Goal: Task Accomplishment & Management: Use online tool/utility

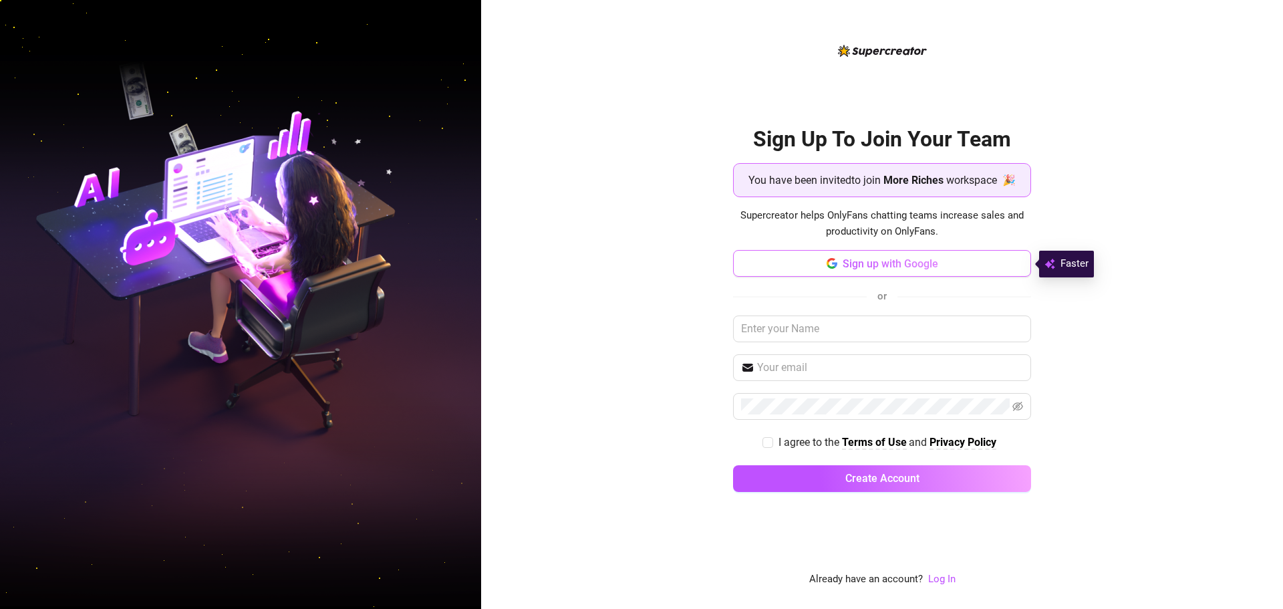
click at [896, 271] on button "Sign up with Google" at bounding box center [882, 263] width 298 height 27
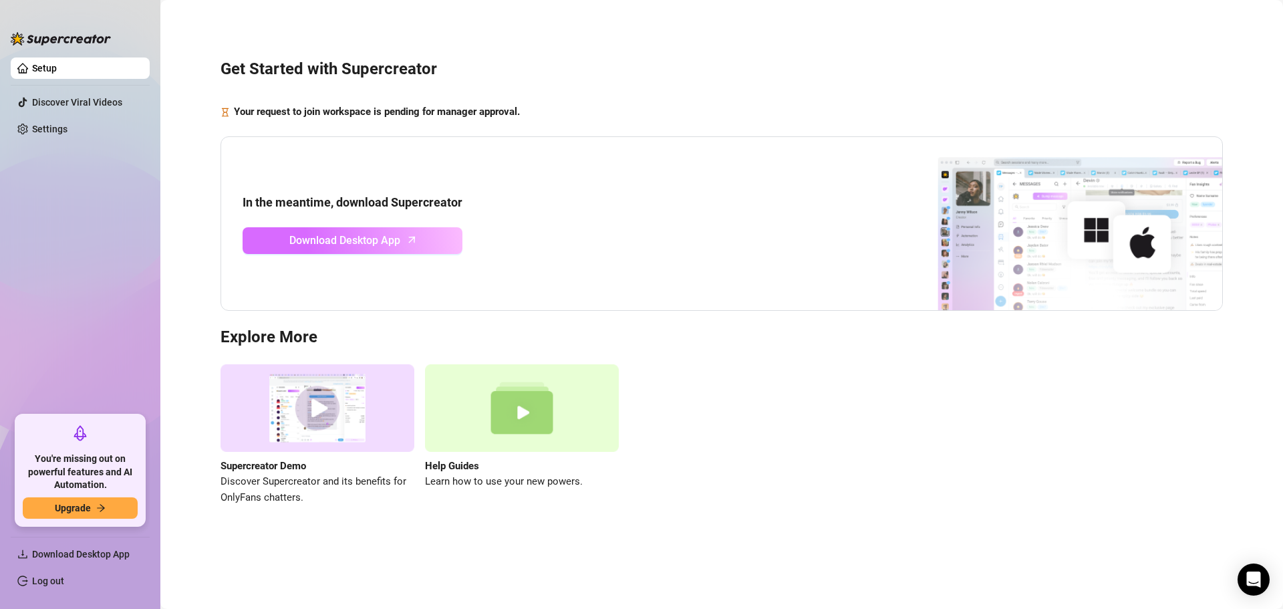
click at [417, 235] on link "Download Desktop App" at bounding box center [353, 240] width 220 height 27
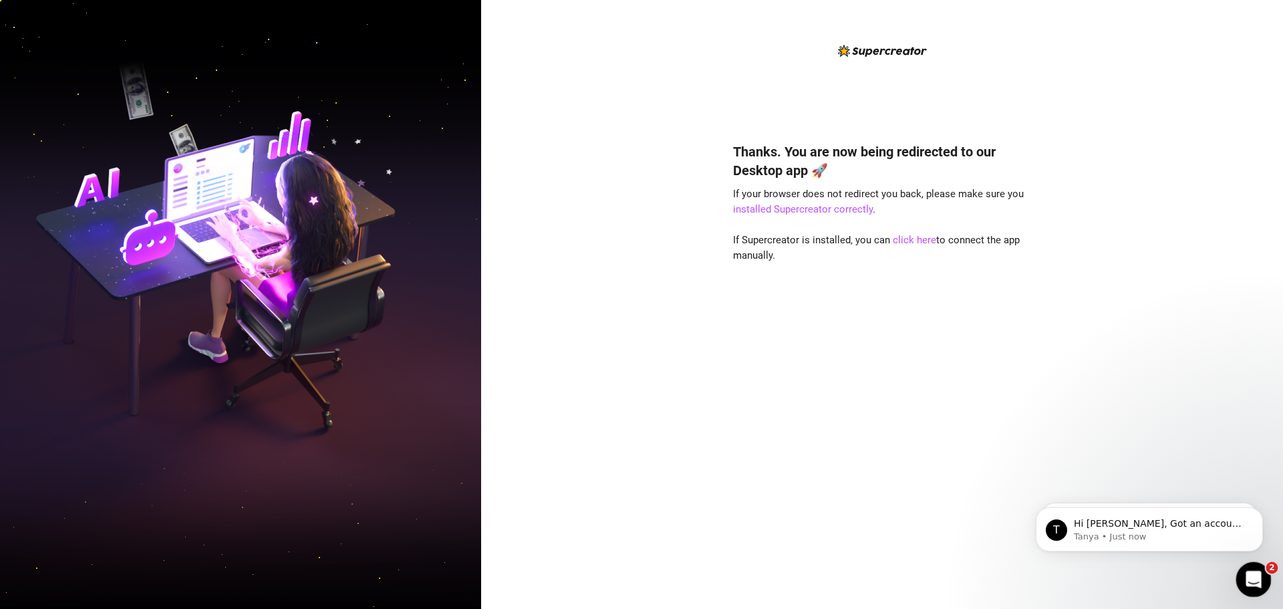
click at [1255, 571] on icon "Open Intercom Messenger" at bounding box center [1252, 578] width 22 height 22
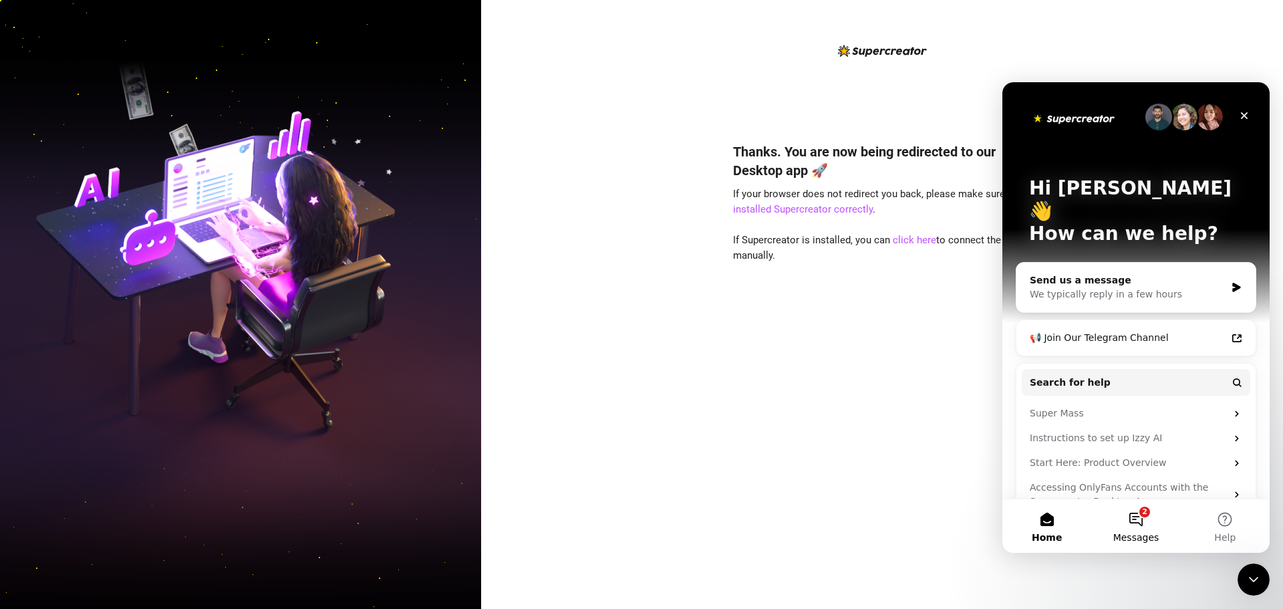
click at [1139, 527] on button "2 Messages" at bounding box center [1135, 525] width 89 height 53
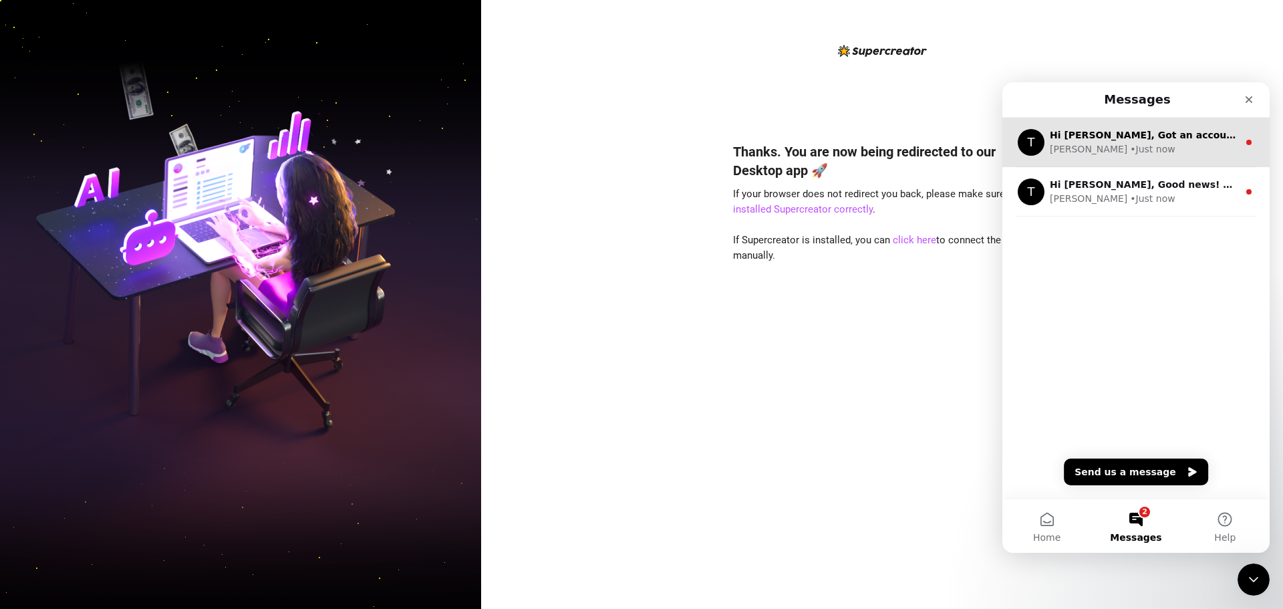
click at [1126, 158] on div "T Hi keithel, Got an account you didn’t add because it felt too small? Not anym…" at bounding box center [1135, 142] width 267 height 49
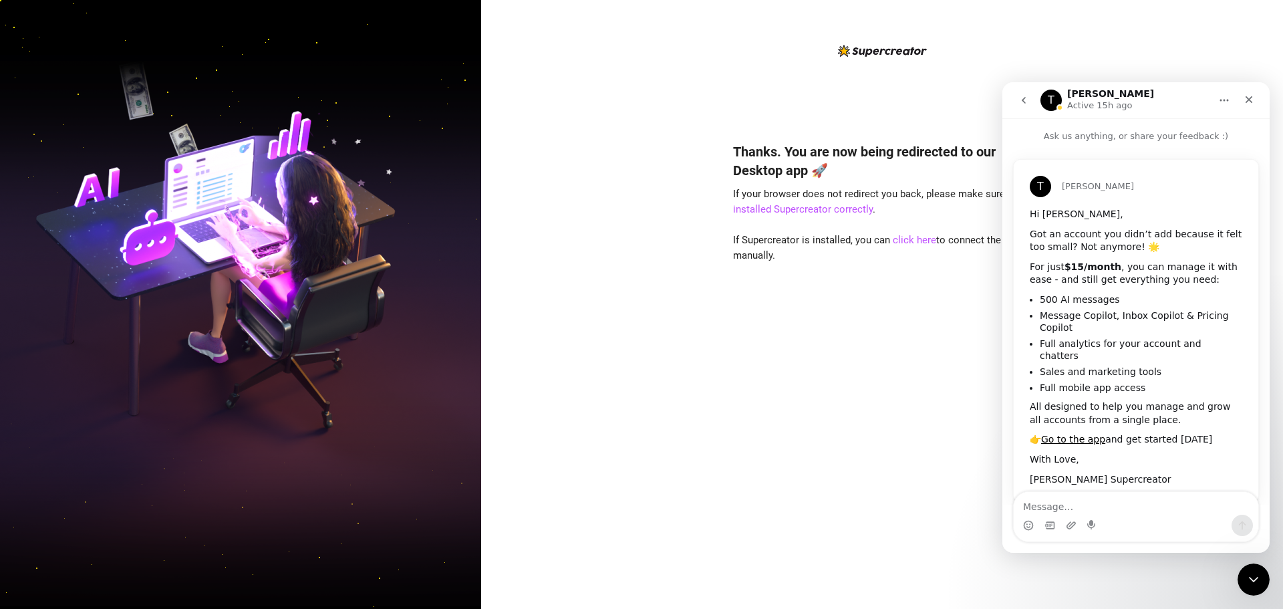
scroll to position [13, 0]
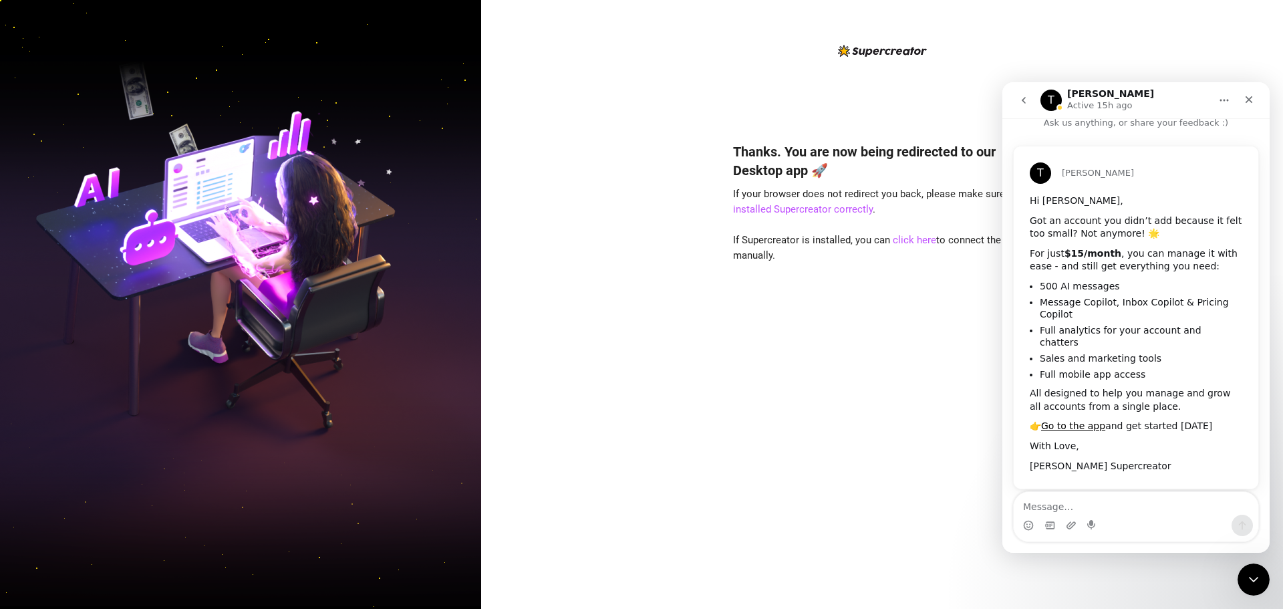
click at [1026, 101] on icon "go back" at bounding box center [1023, 100] width 11 height 11
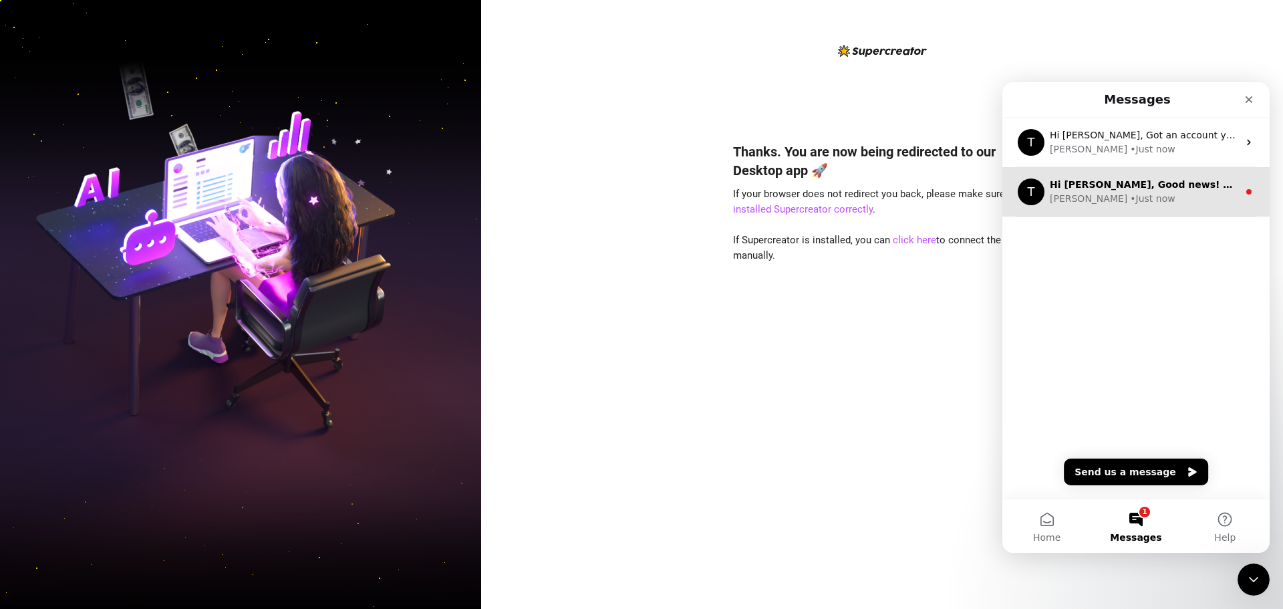
click at [1098, 211] on div "T Hi keithel, Good news! We’ve just launched our Referral Program 🚀 Invite your…" at bounding box center [1135, 191] width 267 height 49
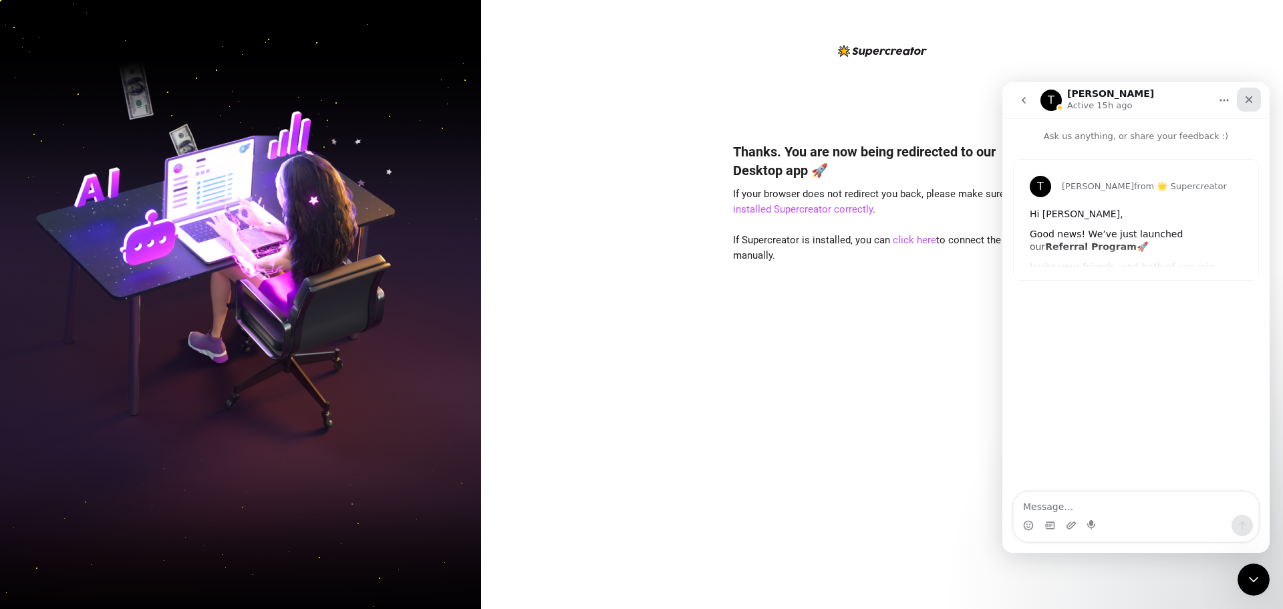
click at [1254, 104] on div "Close" at bounding box center [1249, 100] width 24 height 24
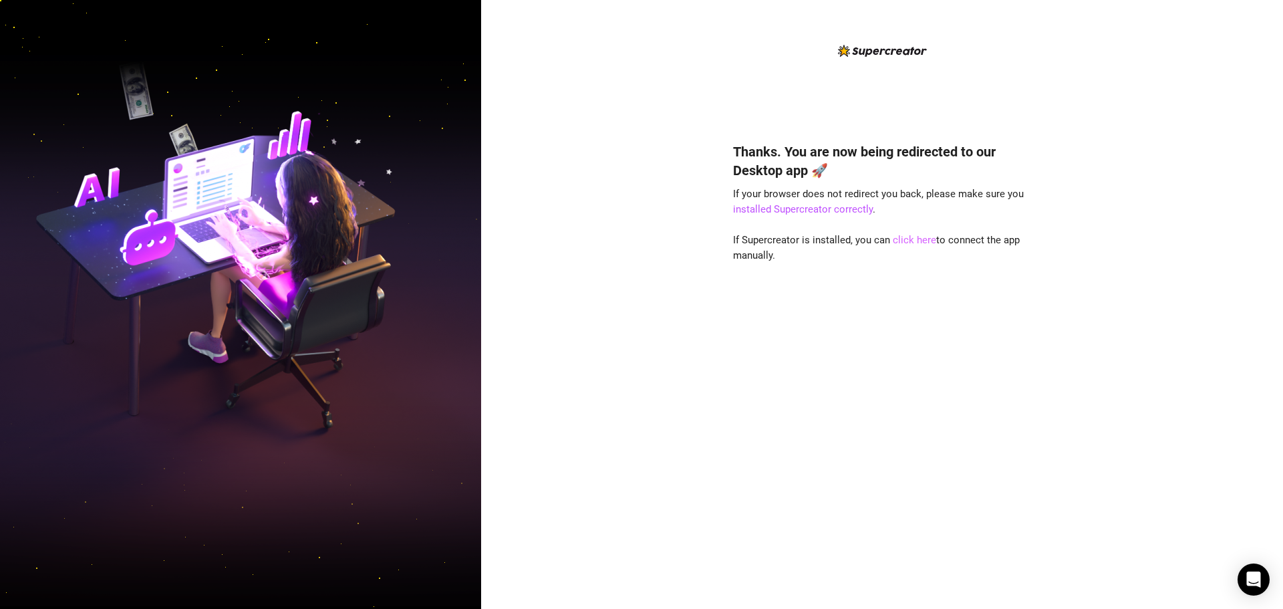
click at [909, 239] on link "click here" at bounding box center [914, 240] width 43 height 12
click at [1085, 340] on div "Thanks. You are now being redirected to our Desktop app 🚀 If your browser does …" at bounding box center [882, 304] width 802 height 609
click at [986, 352] on div "Thanks. You are now being redirected to our Desktop app 🚀 If your browser does …" at bounding box center [882, 355] width 298 height 463
drag, startPoint x: 1143, startPoint y: 126, endPoint x: 1071, endPoint y: 140, distance: 74.2
click at [1141, 126] on div "Thanks. You are now being redirected to our Desktop app 🚀 If your browser does …" at bounding box center [882, 304] width 802 height 609
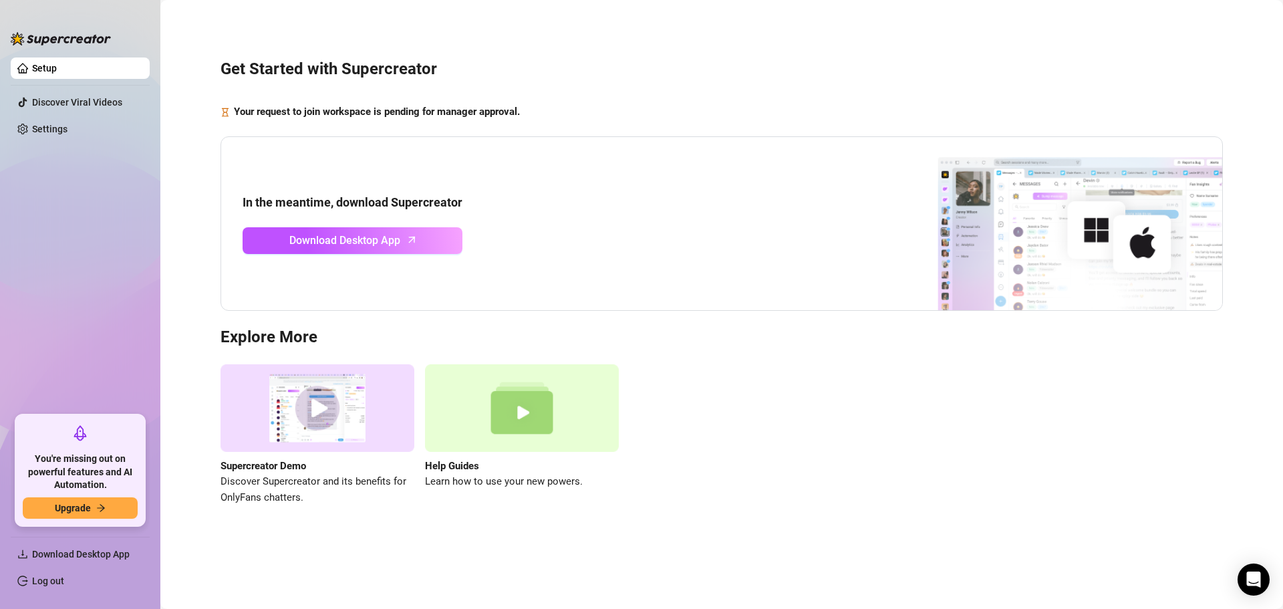
click at [1036, 438] on div "Supercreator Demo Discover Supercreator and its benefits for OnlyFans chatters.…" at bounding box center [722, 434] width 1002 height 141
click at [957, 462] on div "Supercreator Demo Discover Supercreator and its benefits for OnlyFans chatters.…" at bounding box center [722, 434] width 1002 height 141
